Goal: Task Accomplishment & Management: Complete application form

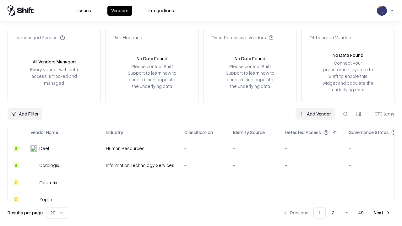
click at [315, 114] on link "Add Vendor" at bounding box center [314, 113] width 39 height 11
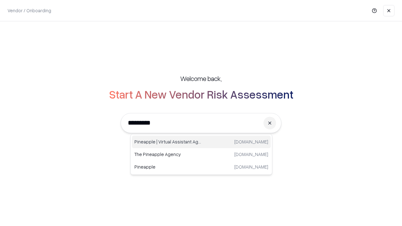
click at [201, 142] on div "Pineapple | Virtual Assistant Agency trypineapple.com" at bounding box center [201, 142] width 139 height 13
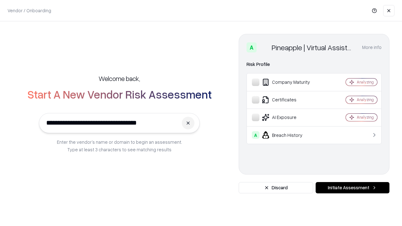
type input "**********"
click at [352, 188] on button "Initiate Assessment" at bounding box center [352, 187] width 74 height 11
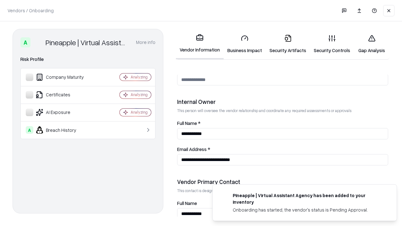
scroll to position [325, 0]
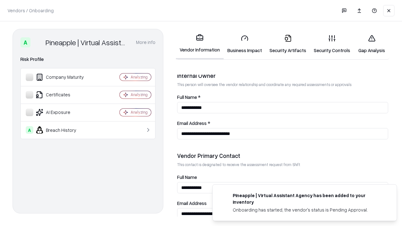
click at [288, 44] on link "Security Artifacts" at bounding box center [288, 44] width 44 height 29
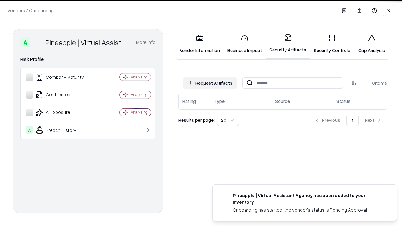
click at [210, 83] on button "Request Artifacts" at bounding box center [210, 82] width 55 height 11
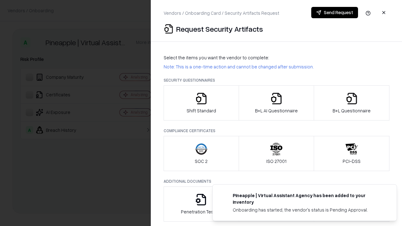
click at [351, 103] on icon "button" at bounding box center [351, 98] width 13 height 13
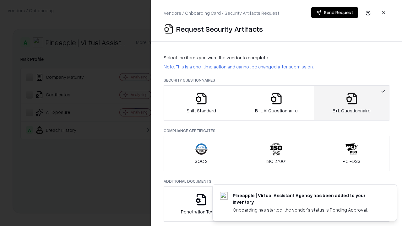
click at [276, 103] on icon "button" at bounding box center [276, 98] width 13 height 13
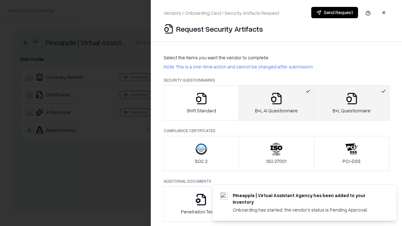
click at [334, 13] on button "Send Request" at bounding box center [334, 12] width 47 height 11
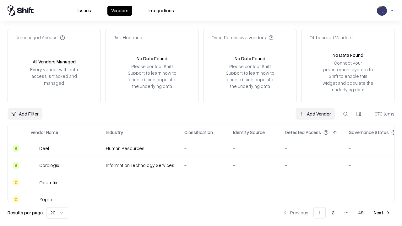
click at [345, 114] on button at bounding box center [345, 113] width 11 height 11
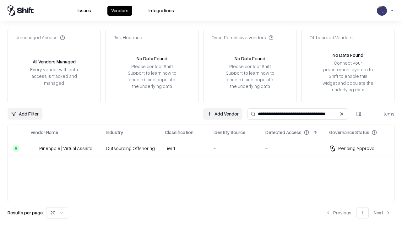
type input "**********"
click at [205, 148] on td "Tier 1" at bounding box center [184, 148] width 49 height 17
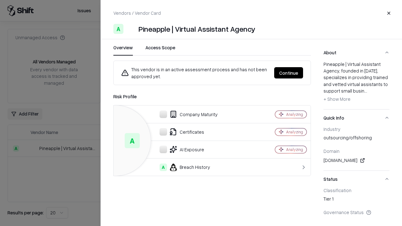
click at [288, 73] on button "Continue" at bounding box center [288, 72] width 29 height 11
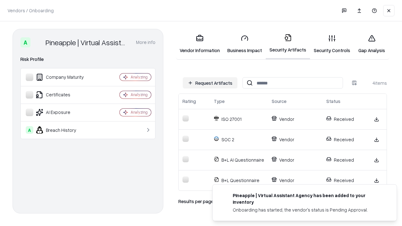
click at [371, 44] on link "Gap Analysis" at bounding box center [371, 44] width 35 height 29
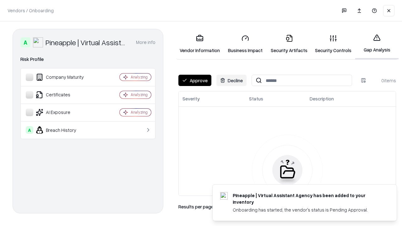
click at [195, 80] on button "Approve" at bounding box center [194, 80] width 33 height 11
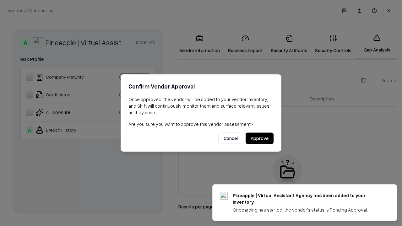
click at [259, 138] on button "Approve" at bounding box center [259, 138] width 28 height 11
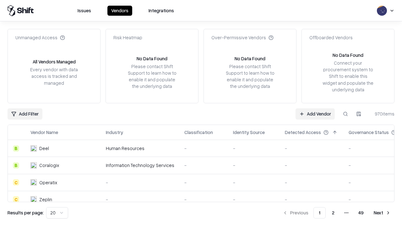
type input "**********"
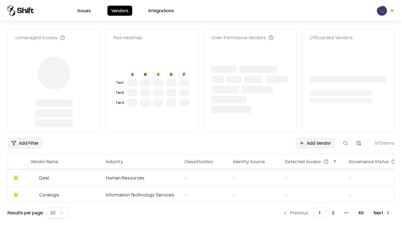
click at [315, 137] on link "Add Vendor" at bounding box center [314, 142] width 39 height 11
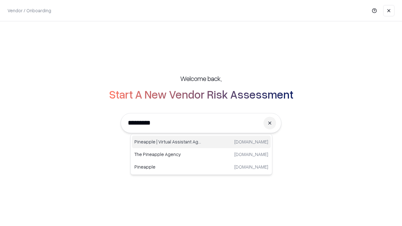
click at [201, 142] on div "Pineapple | Virtual Assistant Agency trypineapple.com" at bounding box center [201, 142] width 139 height 13
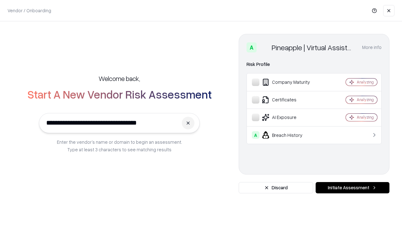
type input "**********"
click at [352, 188] on button "Initiate Assessment" at bounding box center [352, 187] width 74 height 11
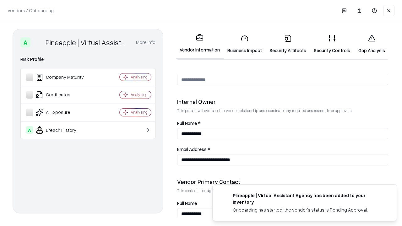
scroll to position [325, 0]
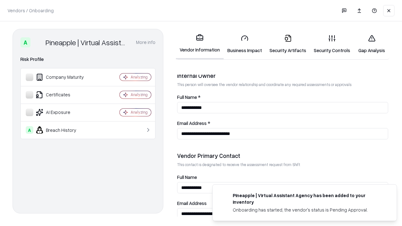
click at [371, 44] on link "Gap Analysis" at bounding box center [371, 44] width 35 height 29
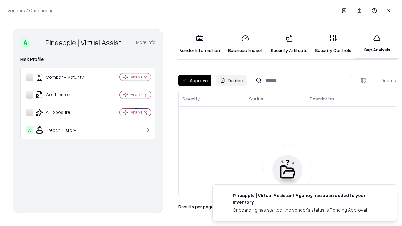
click at [195, 80] on button "Approve" at bounding box center [194, 80] width 33 height 11
